Goal: Information Seeking & Learning: Find specific page/section

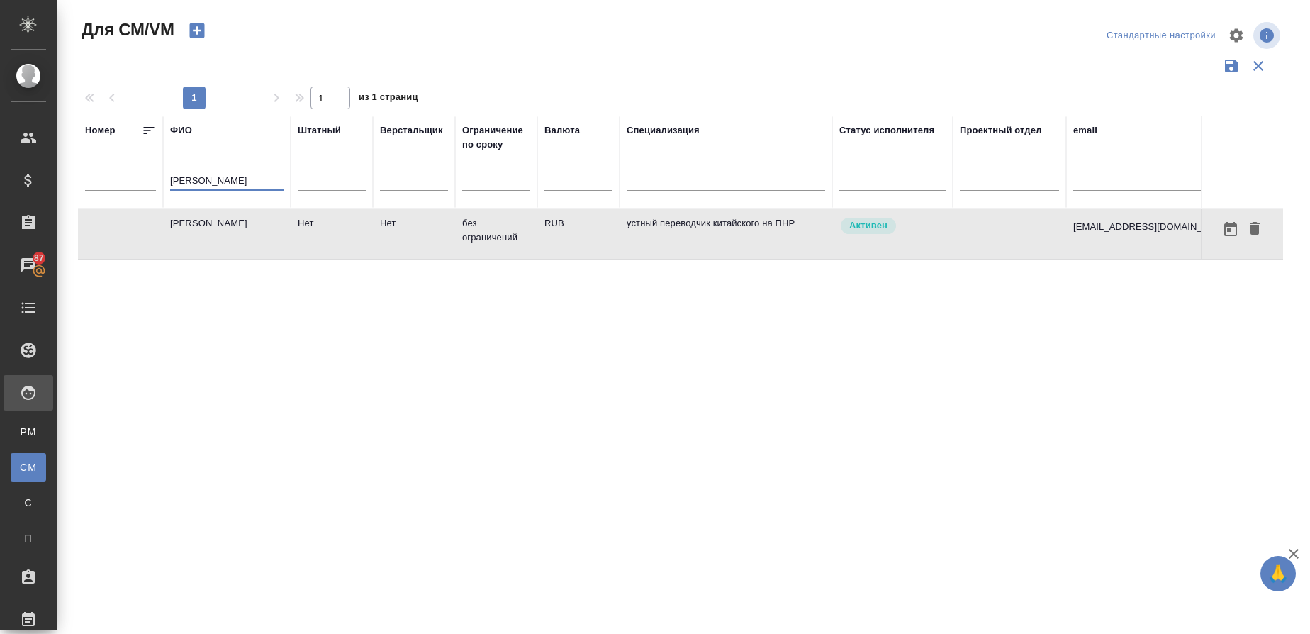
drag, startPoint x: 223, startPoint y: 178, endPoint x: 128, endPoint y: 178, distance: 95.7
click at [128, 178] on tr "[PERSON_NAME] Штатный Верстальщик Ограничение по сроку Валюта Специализация Ста…" at bounding box center [893, 162] width 1630 height 93
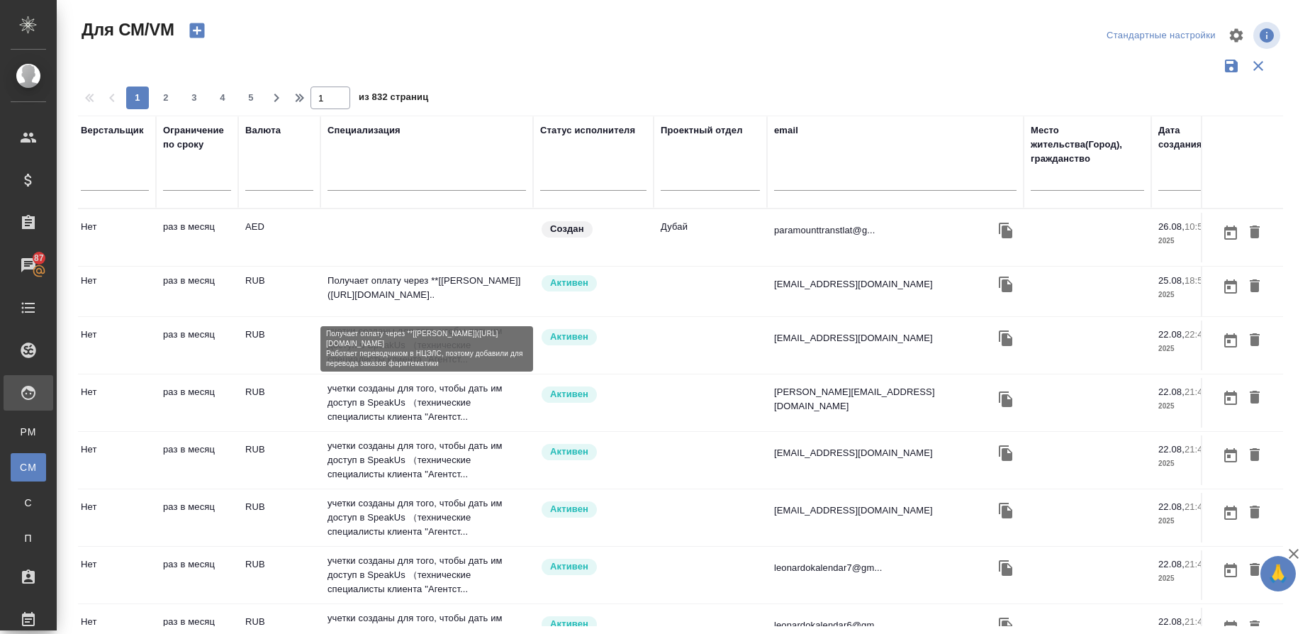
scroll to position [0, 440]
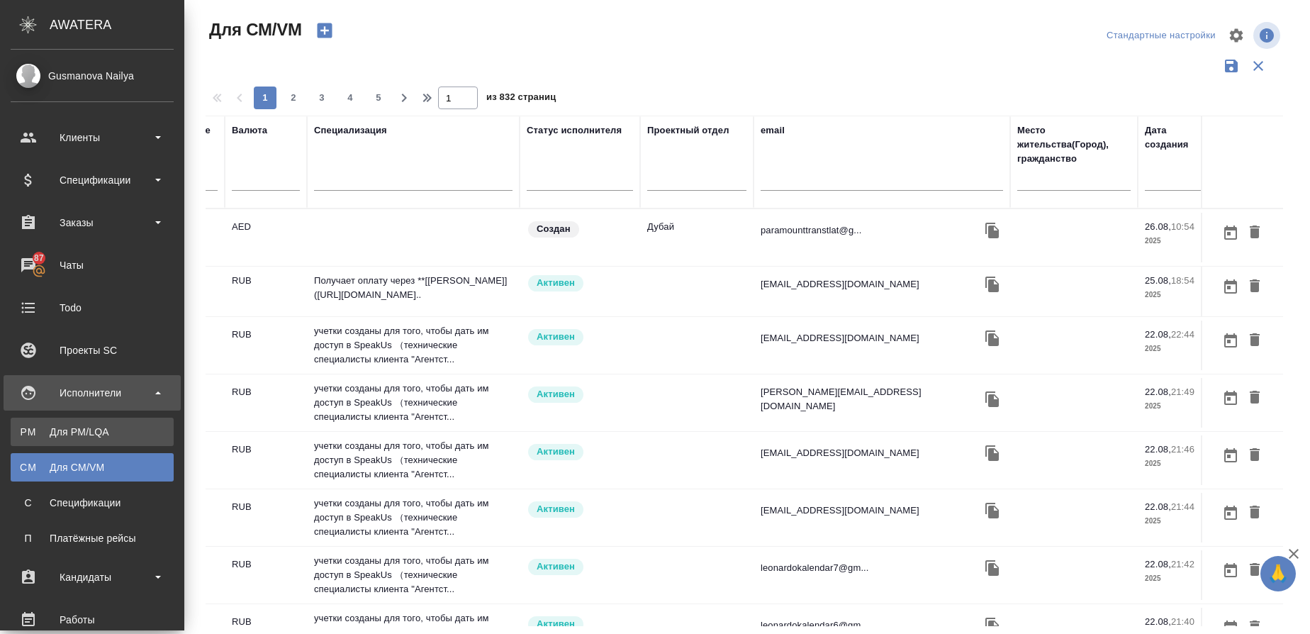
click at [38, 430] on div "Для PM/LQA" at bounding box center [92, 432] width 149 height 14
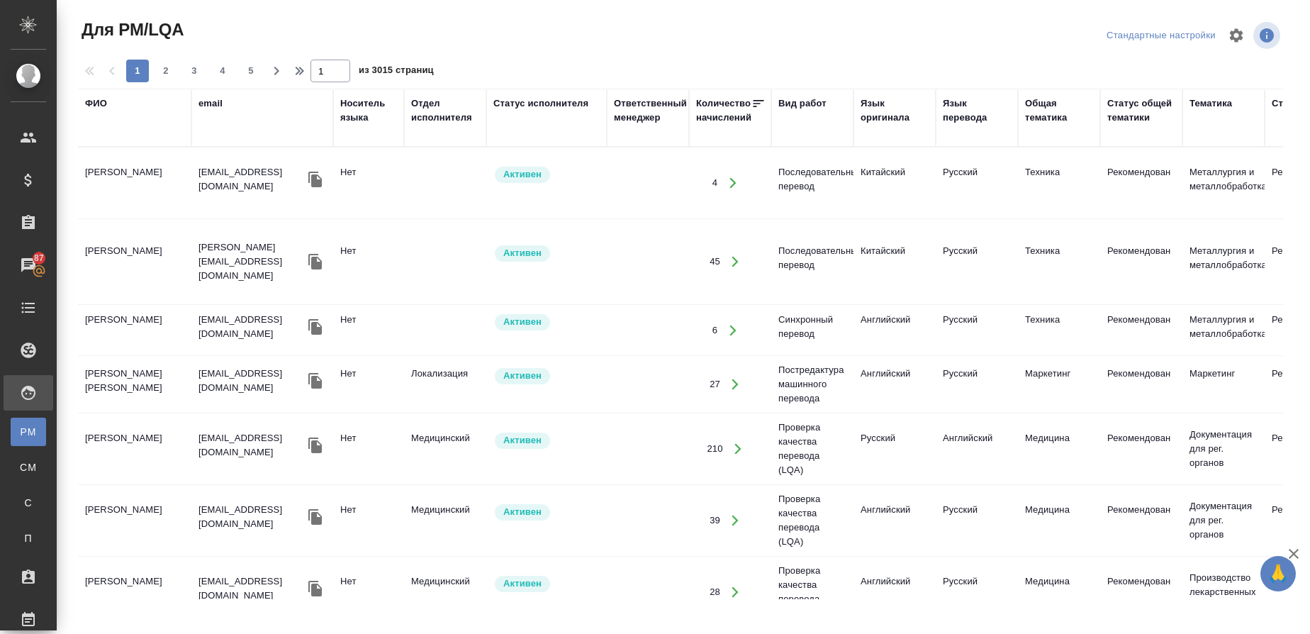
click at [876, 119] on div "Язык оригинала" at bounding box center [895, 110] width 68 height 28
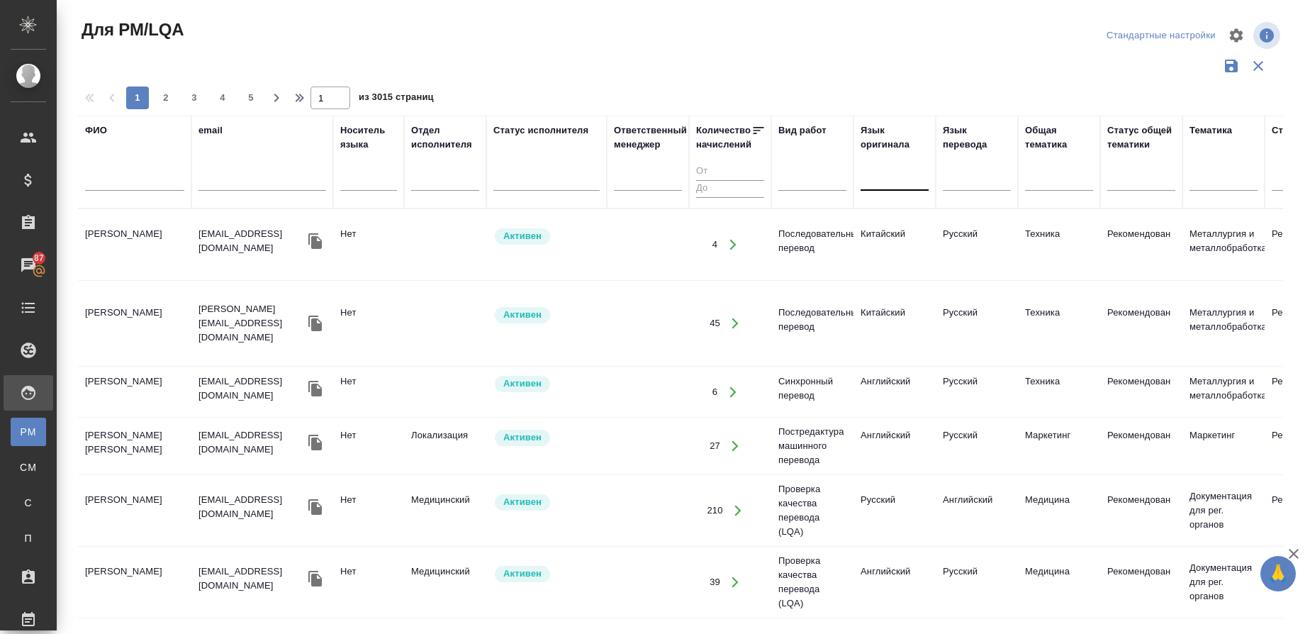
click at [877, 178] on div at bounding box center [895, 177] width 68 height 21
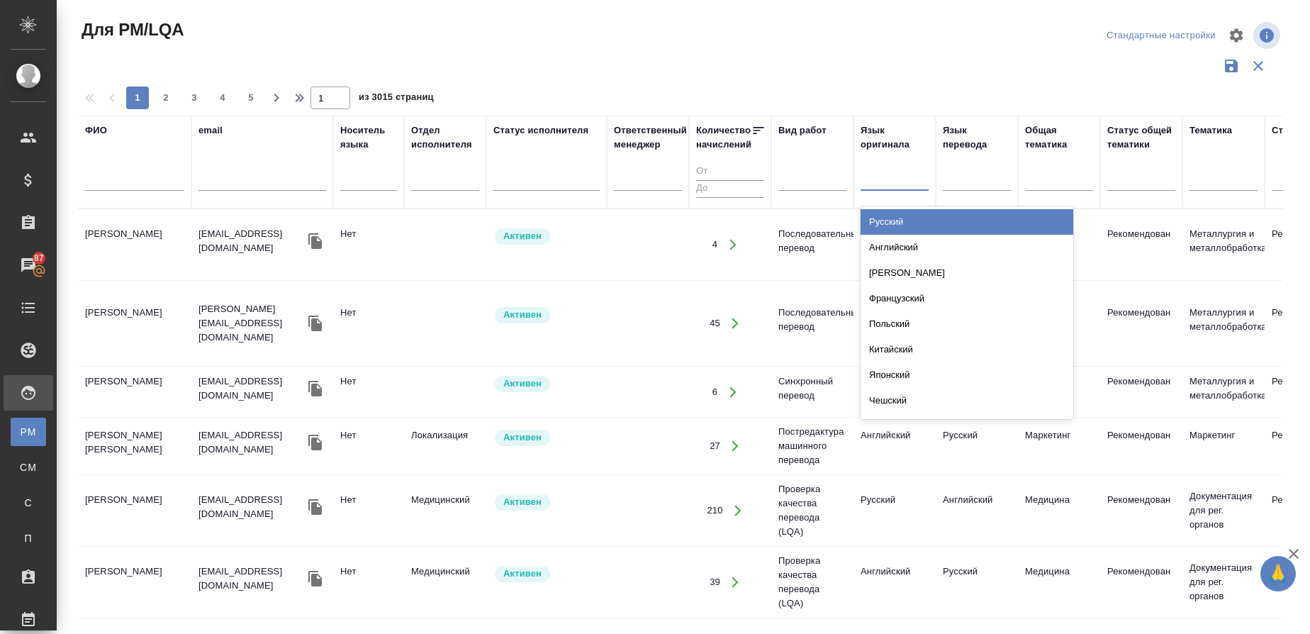
click at [879, 210] on div "Русский" at bounding box center [967, 222] width 213 height 26
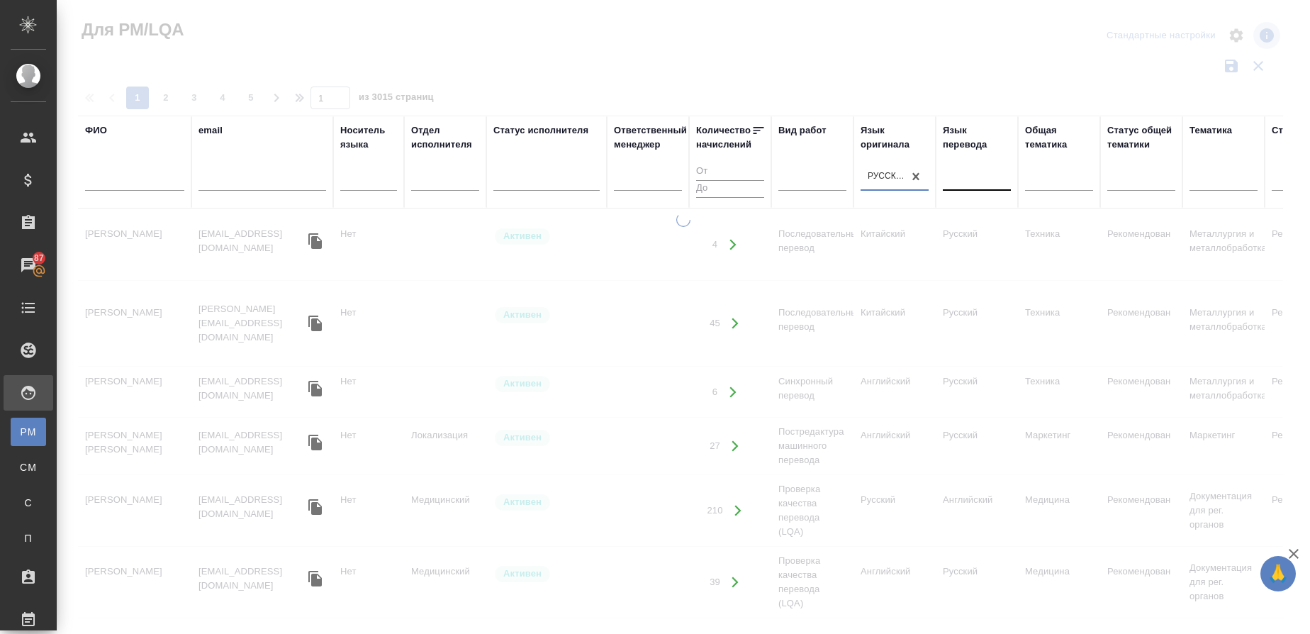
click at [982, 173] on div at bounding box center [977, 177] width 68 height 21
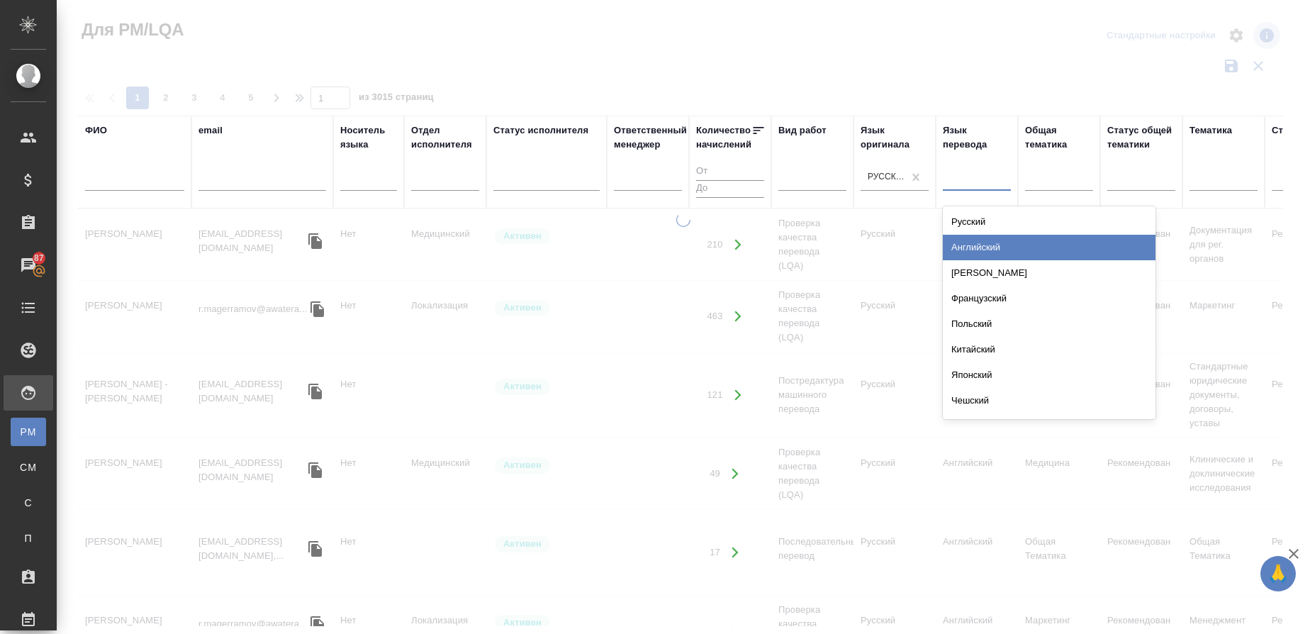
click at [975, 245] on div "Английский" at bounding box center [1049, 248] width 213 height 26
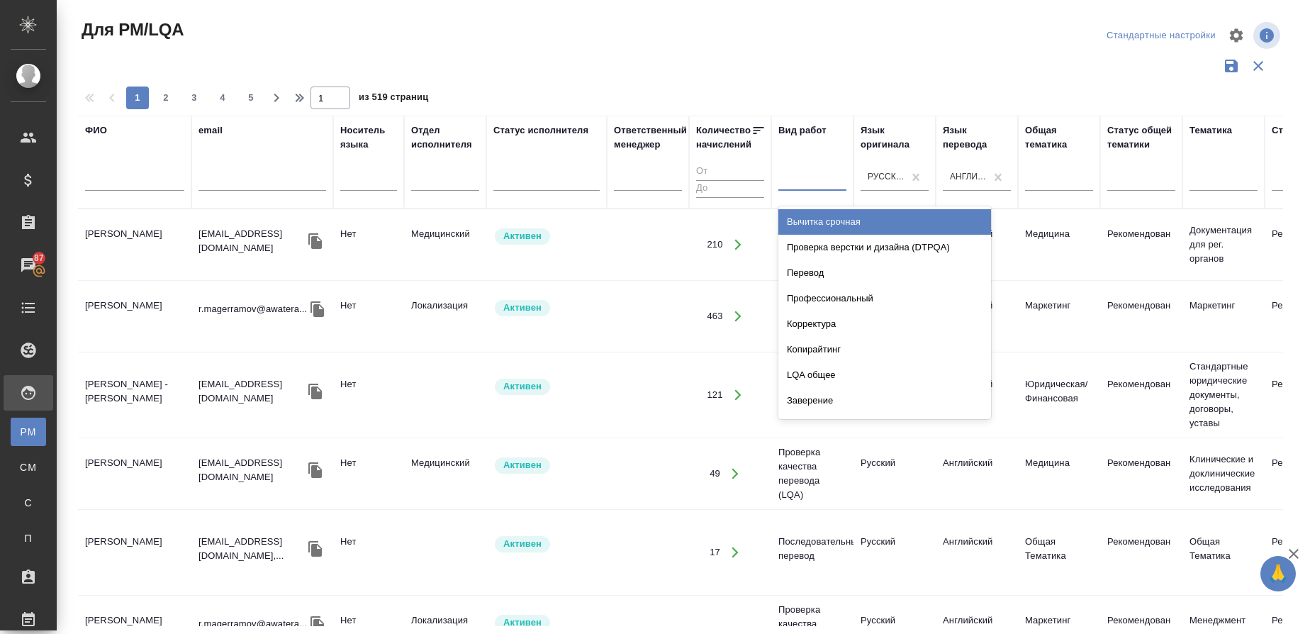
click at [820, 178] on div at bounding box center [813, 177] width 68 height 21
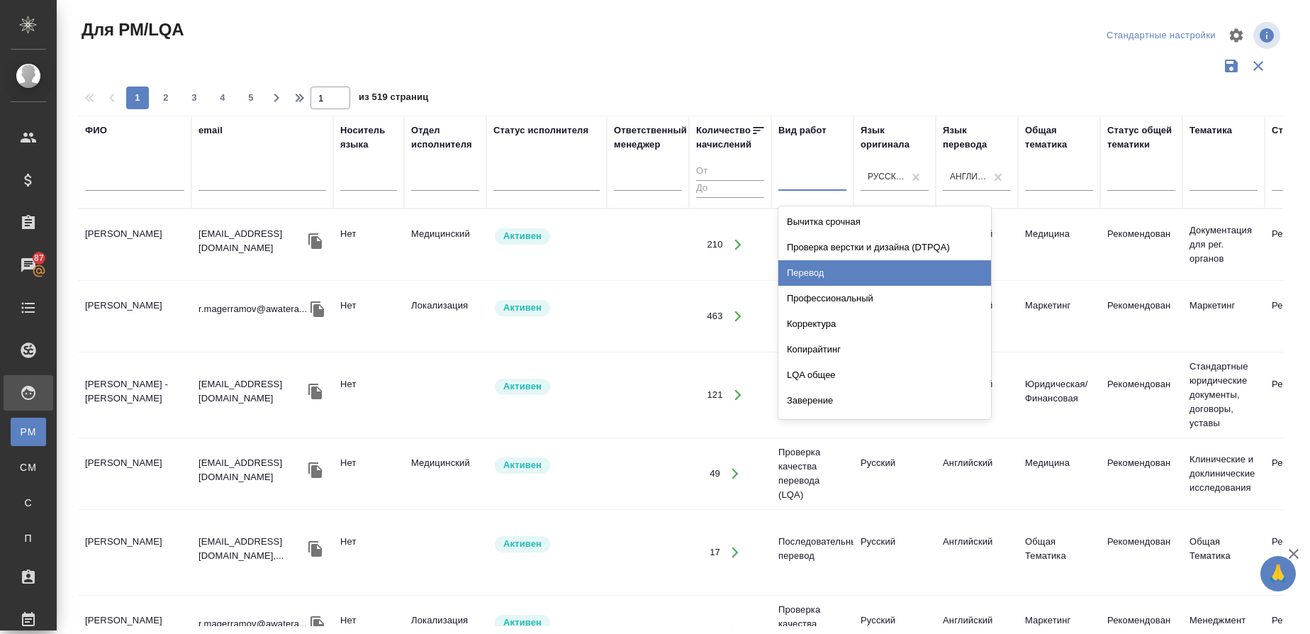
click at [816, 267] on div "Перевод" at bounding box center [885, 273] width 213 height 26
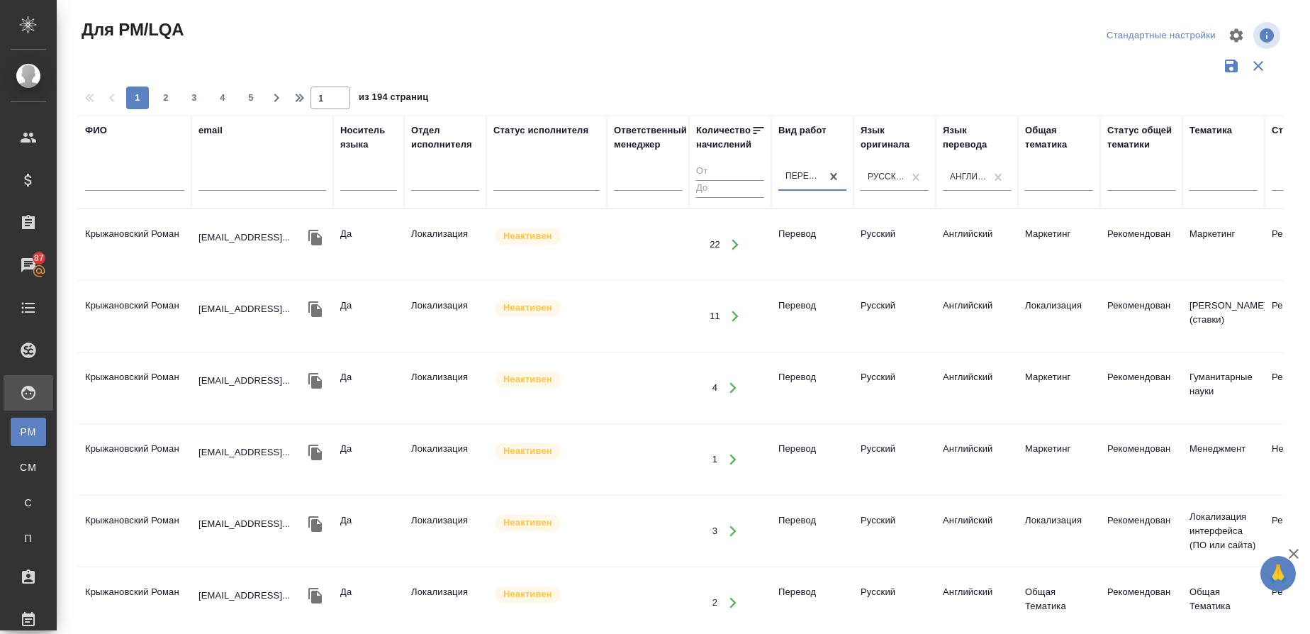
click at [557, 130] on div "Статус исполнителя" at bounding box center [541, 130] width 95 height 14
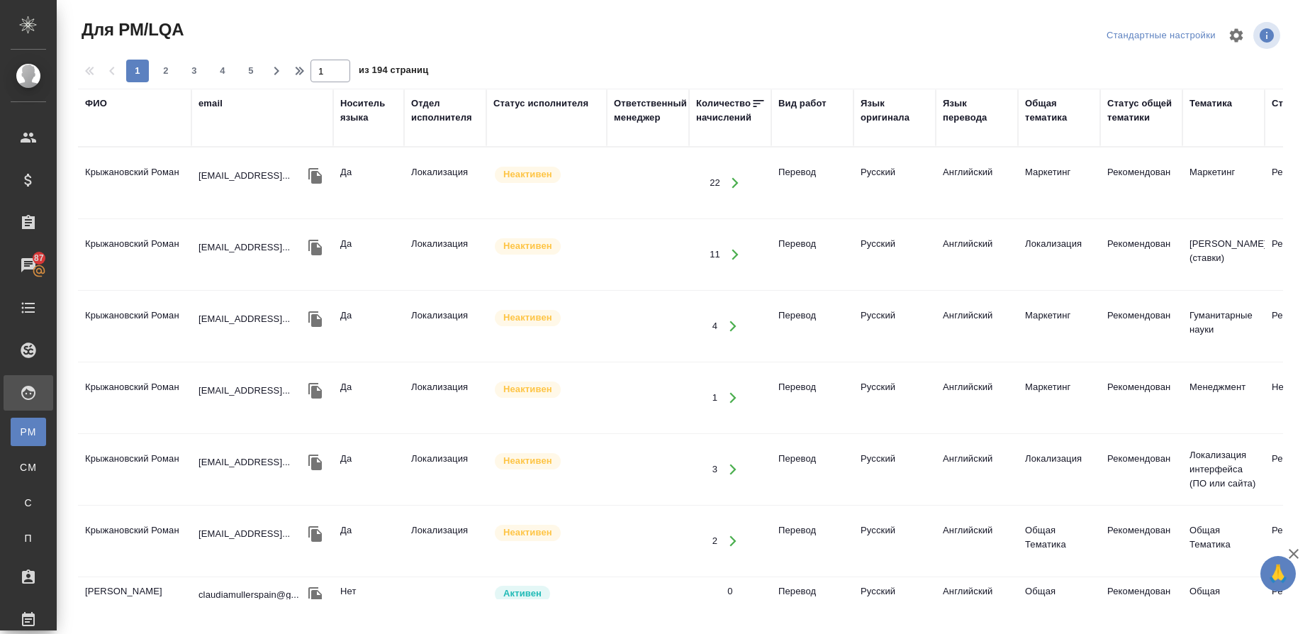
click at [558, 98] on div "Статус исполнителя" at bounding box center [541, 103] width 95 height 14
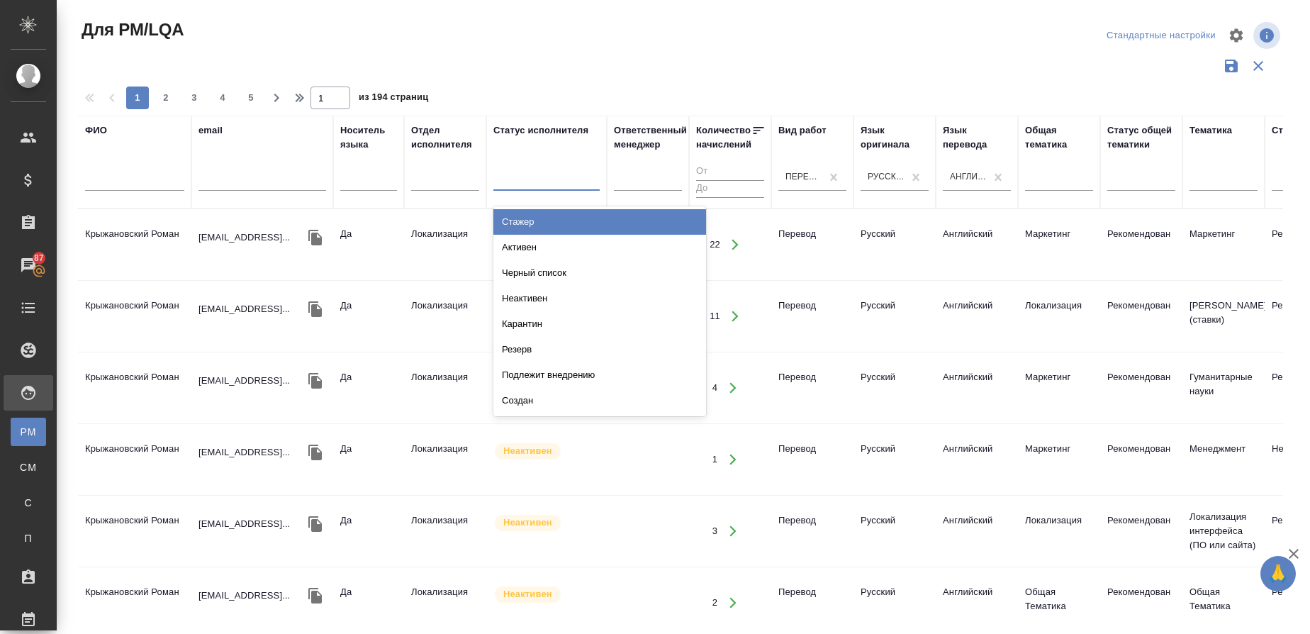
click at [531, 187] on div at bounding box center [547, 177] width 106 height 21
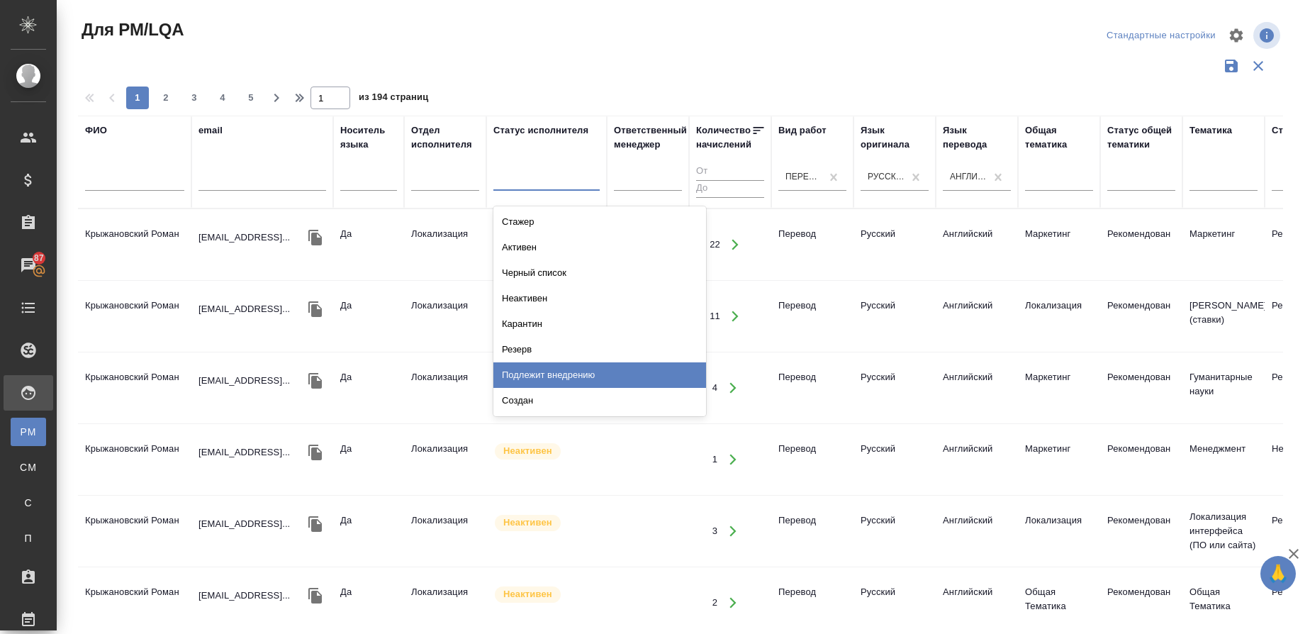
click at [534, 367] on div "Подлежит внедрению" at bounding box center [600, 375] width 213 height 26
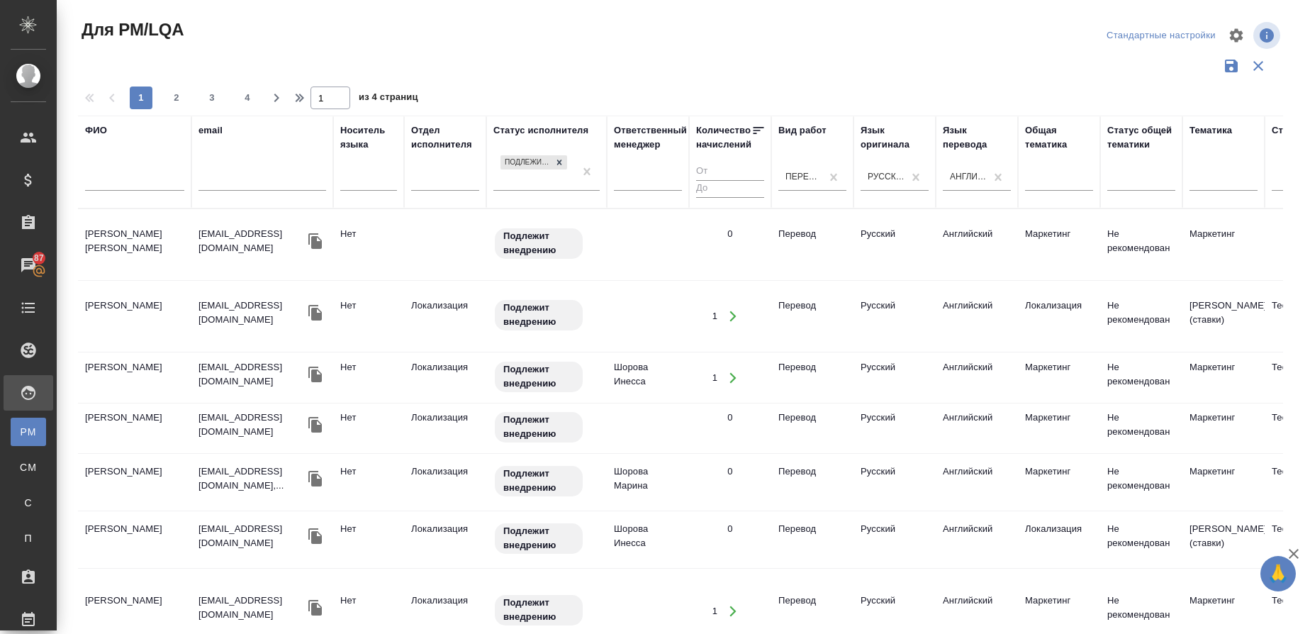
click at [1061, 148] on div "Общая тематика" at bounding box center [1059, 137] width 68 height 28
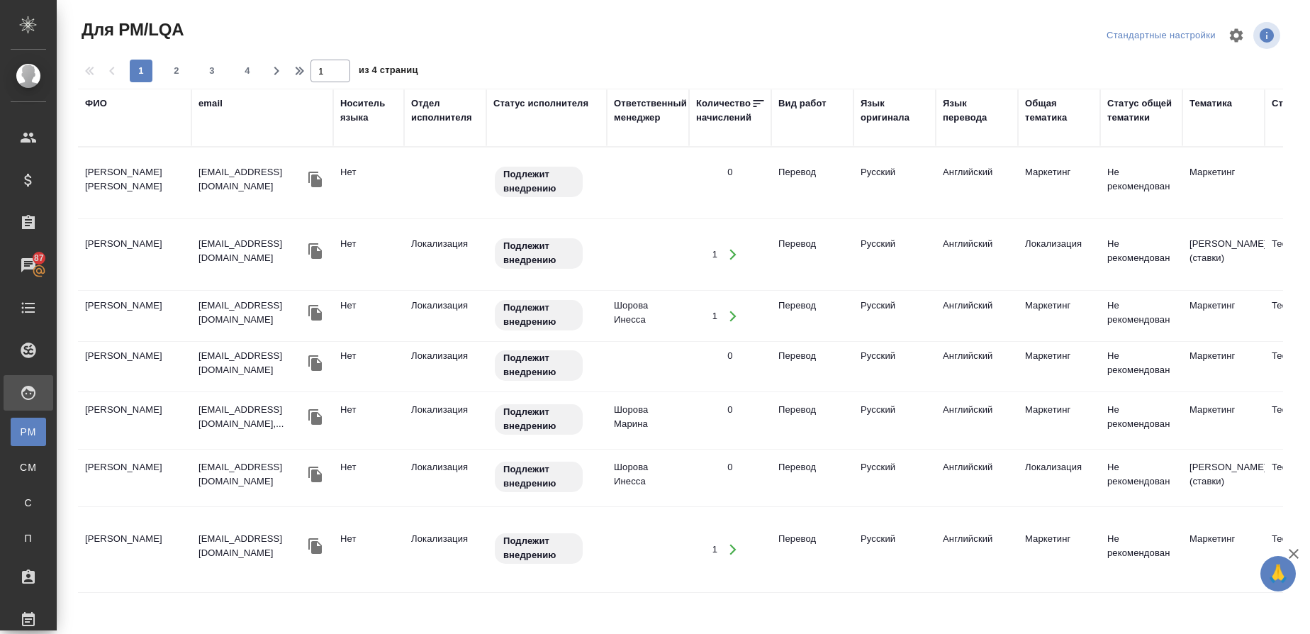
click at [1057, 116] on div "Общая тематика" at bounding box center [1059, 110] width 68 height 28
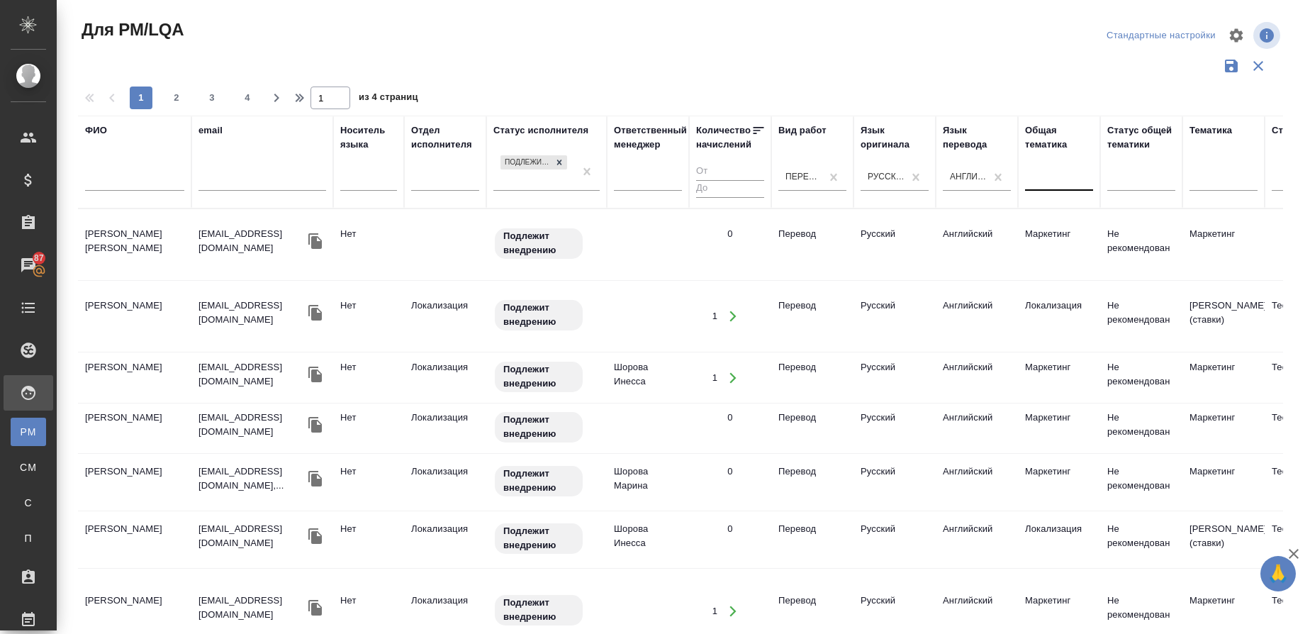
click at [1046, 187] on div at bounding box center [1059, 177] width 68 height 21
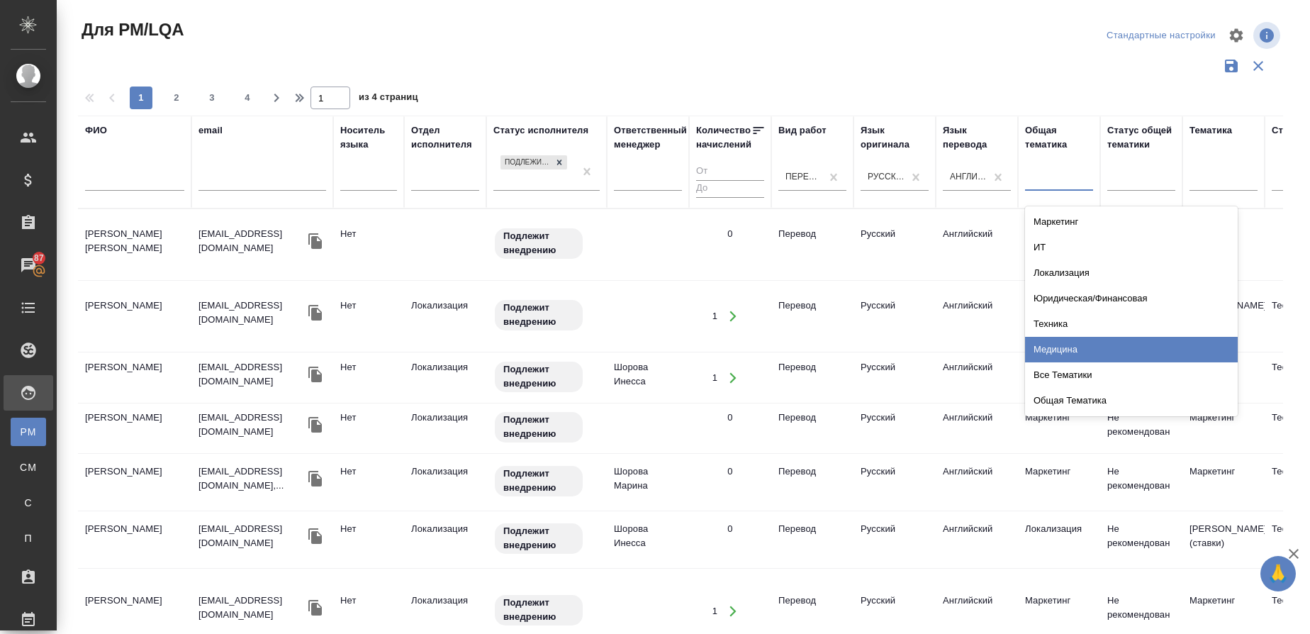
click at [1052, 352] on div "Медицина" at bounding box center [1131, 350] width 213 height 26
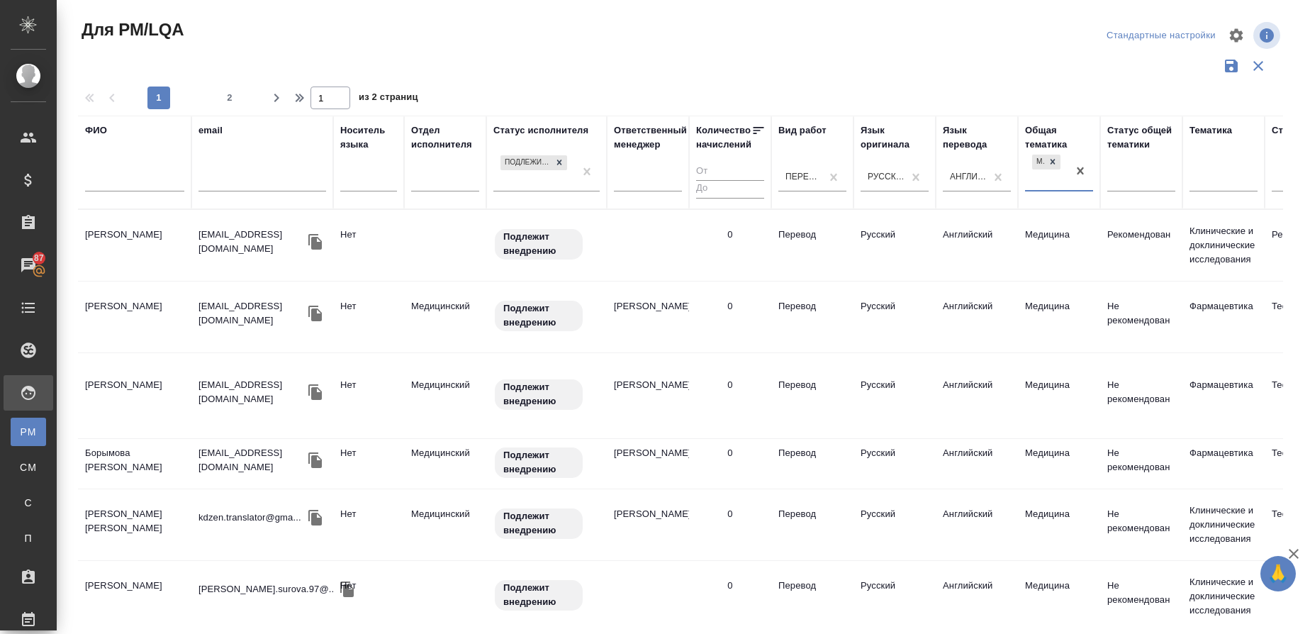
click at [138, 243] on td "[PERSON_NAME]" at bounding box center [134, 246] width 113 height 50
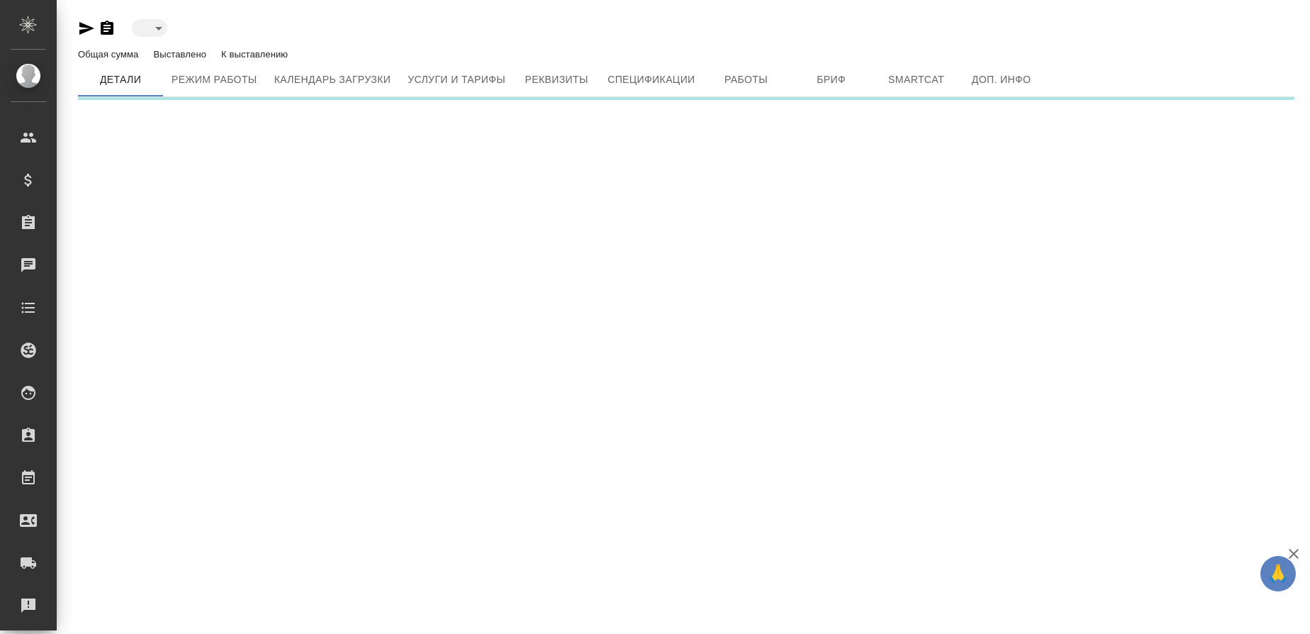
type input "toBeImplemented"
